Goal: Information Seeking & Learning: Learn about a topic

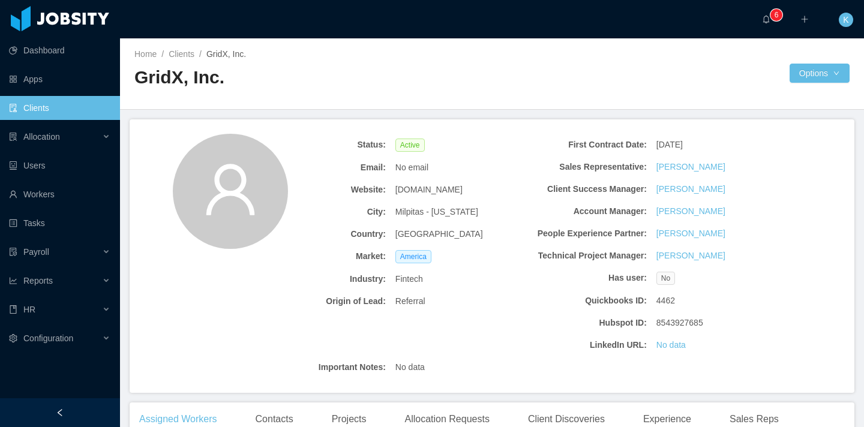
scroll to position [337, 0]
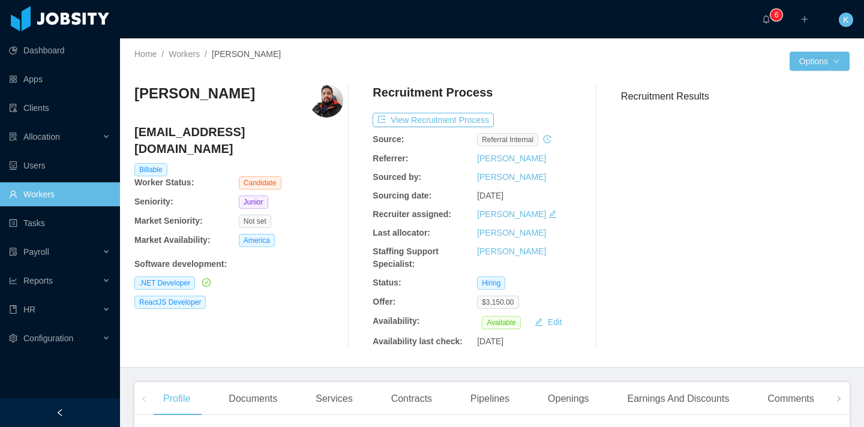
click at [326, 106] on img at bounding box center [327, 101] width 34 height 34
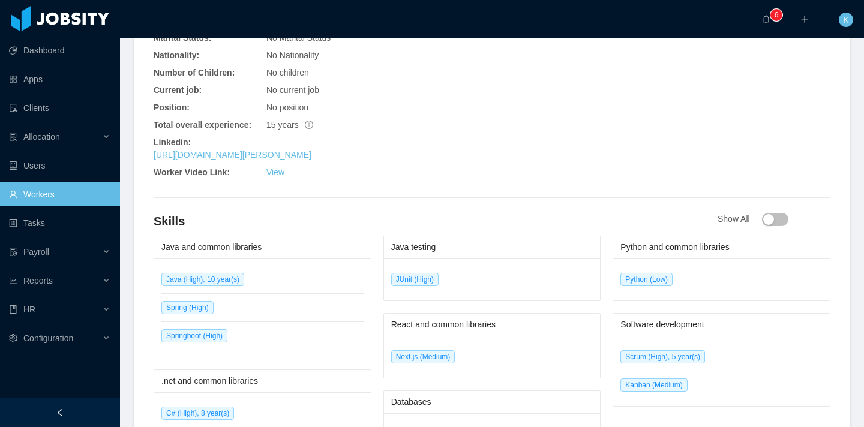
scroll to position [526, 0]
